Goal: Find specific fact: Find specific fact

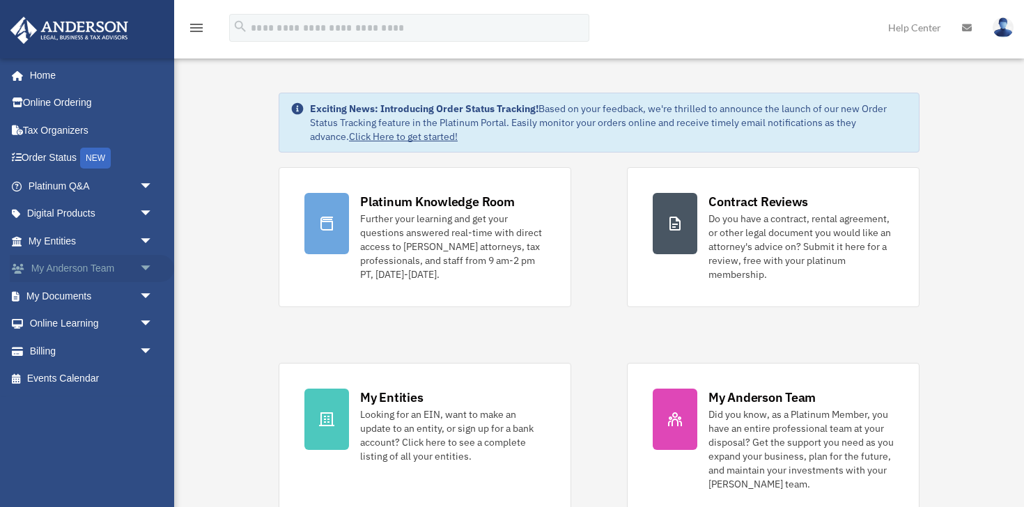
click at [146, 270] on span "arrow_drop_down" at bounding box center [153, 269] width 28 height 29
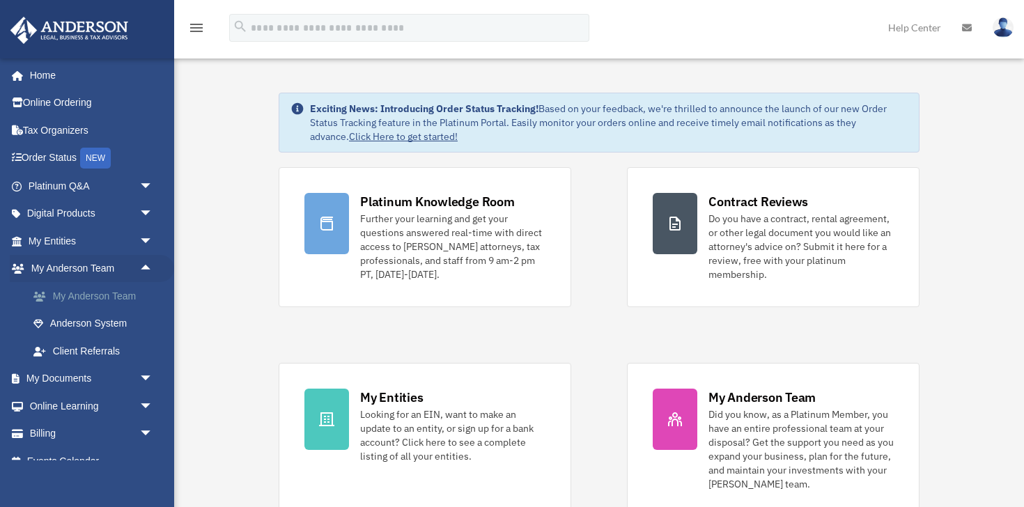
click at [106, 297] on link "My Anderson Team" at bounding box center [96, 296] width 155 height 28
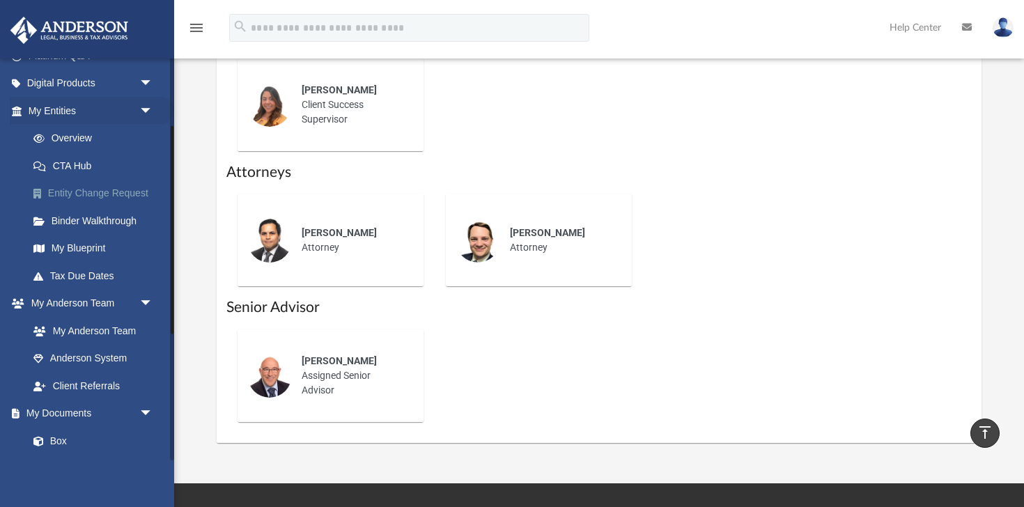
scroll to position [133, 0]
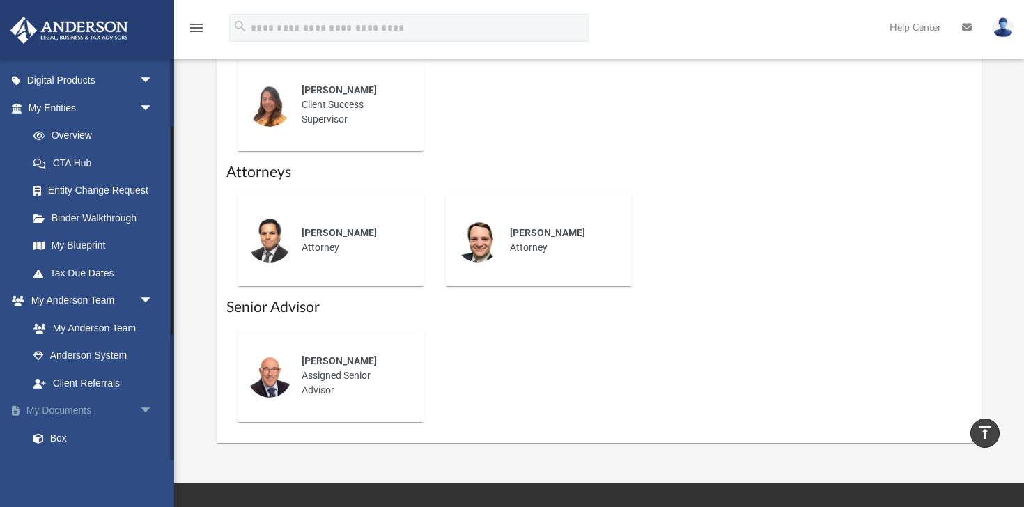
click at [146, 410] on span "arrow_drop_down" at bounding box center [153, 411] width 28 height 29
click at [72, 407] on link "My Documents arrow_drop_up" at bounding box center [92, 411] width 164 height 28
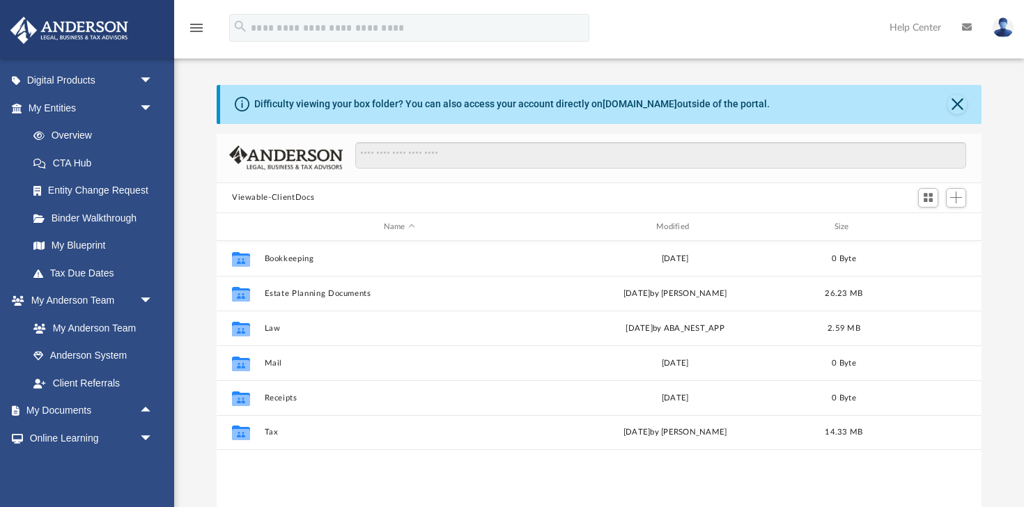
scroll to position [316, 765]
click at [87, 130] on link "Overview" at bounding box center [96, 136] width 155 height 28
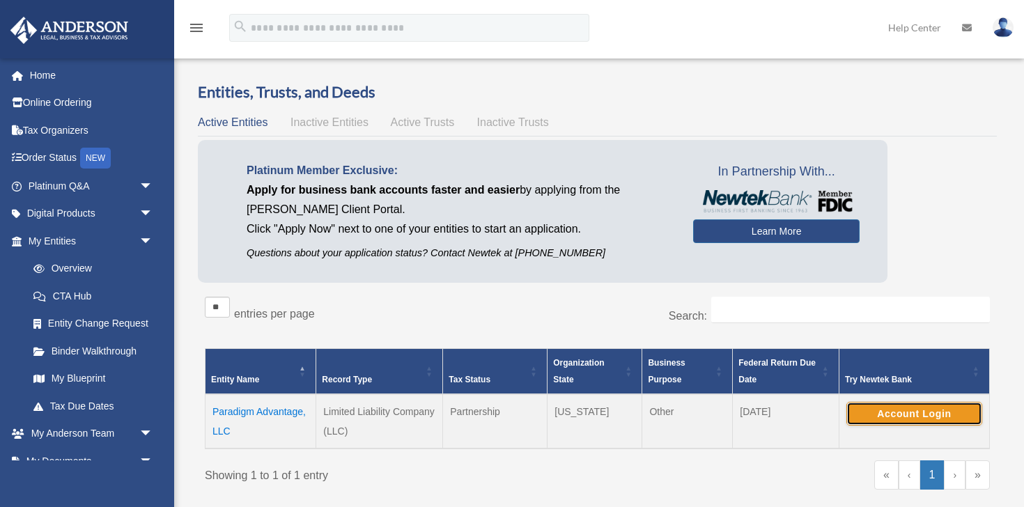
click at [909, 412] on button "Account Login" at bounding box center [914, 414] width 136 height 24
click at [281, 414] on td "Paradigm Advantage, LLC" at bounding box center [260, 421] width 111 height 54
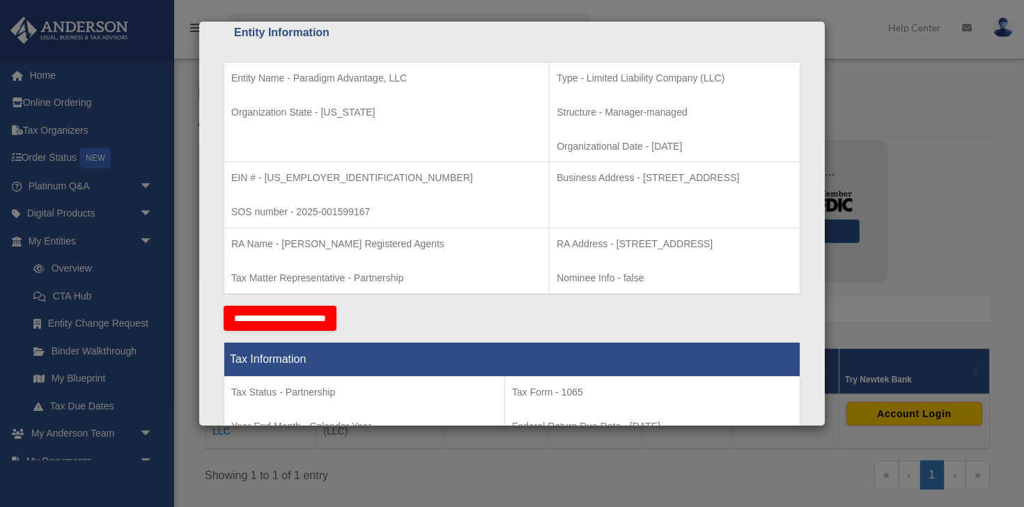
scroll to position [263, 0]
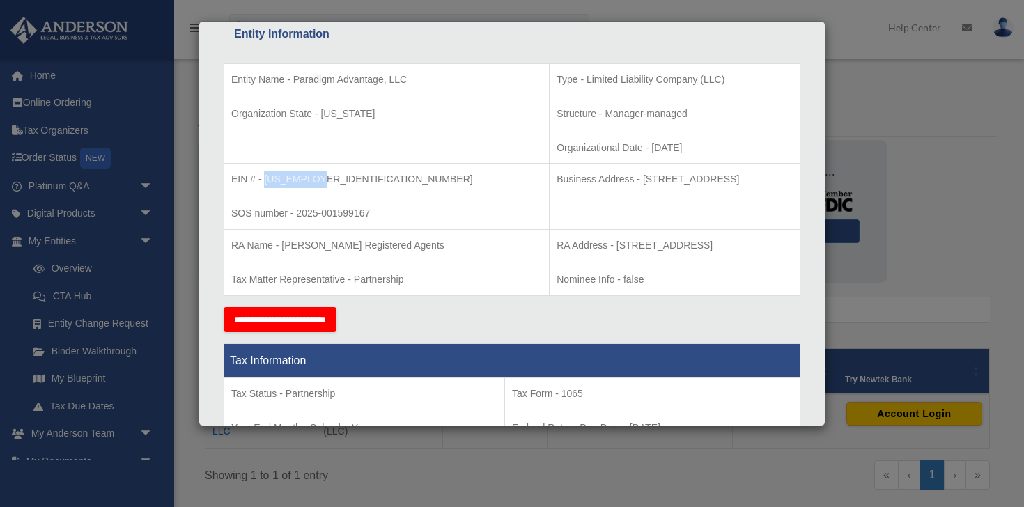
drag, startPoint x: 323, startPoint y: 181, endPoint x: 266, endPoint y: 182, distance: 57.1
click at [266, 182] on p "EIN # - [US_EMPLOYER_IDENTIFICATION_NUMBER]" at bounding box center [386, 179] width 311 height 17
copy p "[US_EMPLOYER_IDENTIFICATION_NUMBER]"
click at [933, 164] on div "Details × Articles Sent Organizational Date" at bounding box center [512, 253] width 1024 height 507
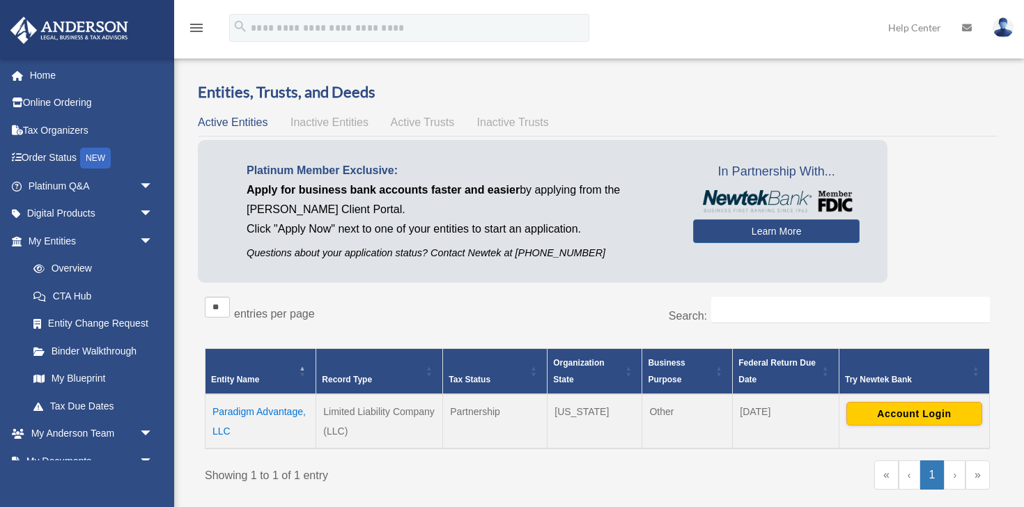
click at [231, 410] on td "Paradigm Advantage, LLC" at bounding box center [260, 421] width 111 height 54
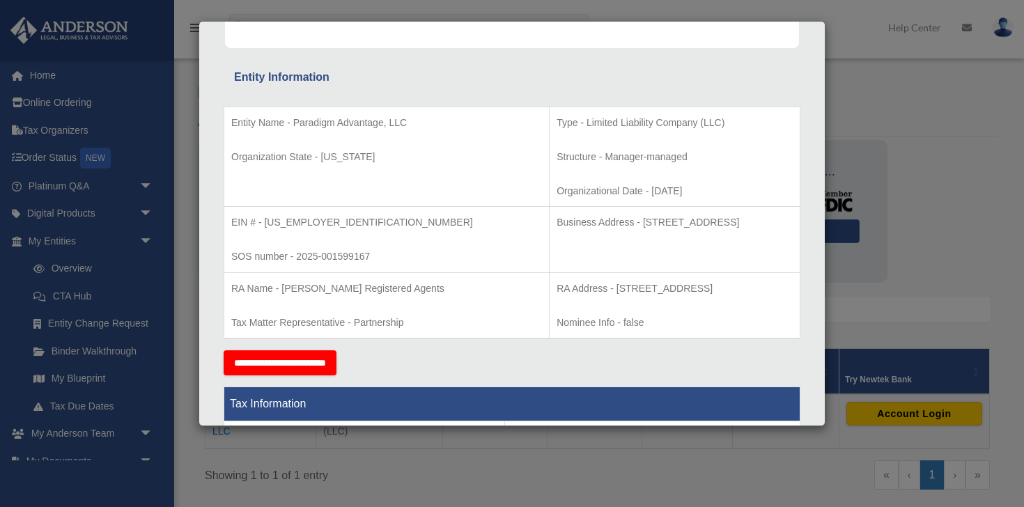
scroll to position [222, 0]
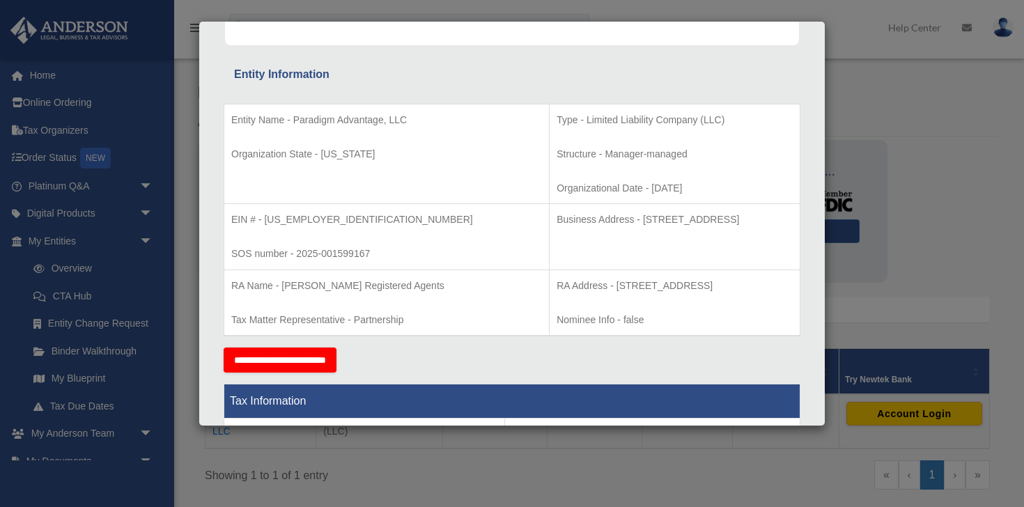
click at [935, 284] on div "Details × Articles Sent Organizational Date" at bounding box center [512, 253] width 1024 height 507
